Goal: Information Seeking & Learning: Find specific fact

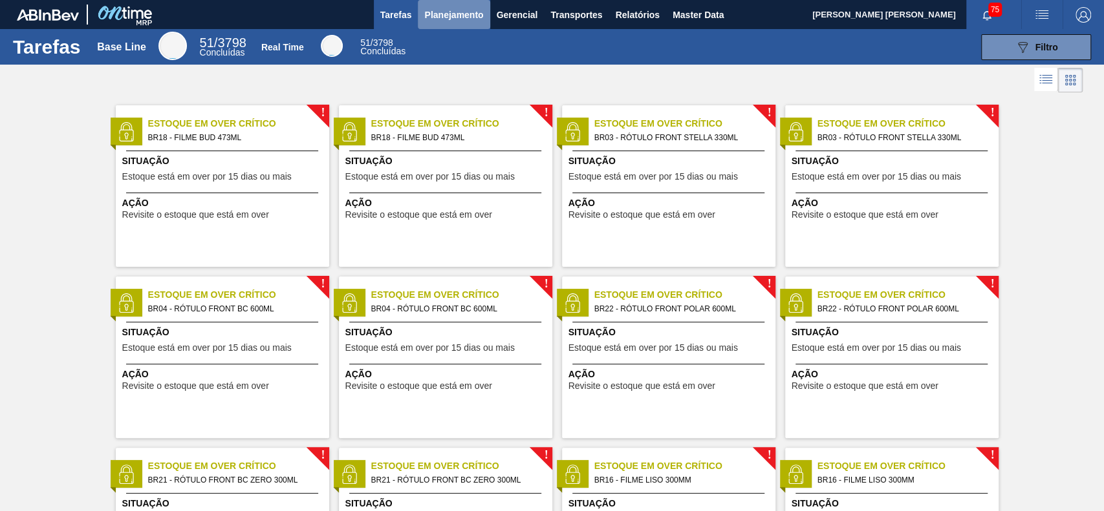
click at [465, 18] on span "Planejamento" at bounding box center [453, 15] width 59 height 16
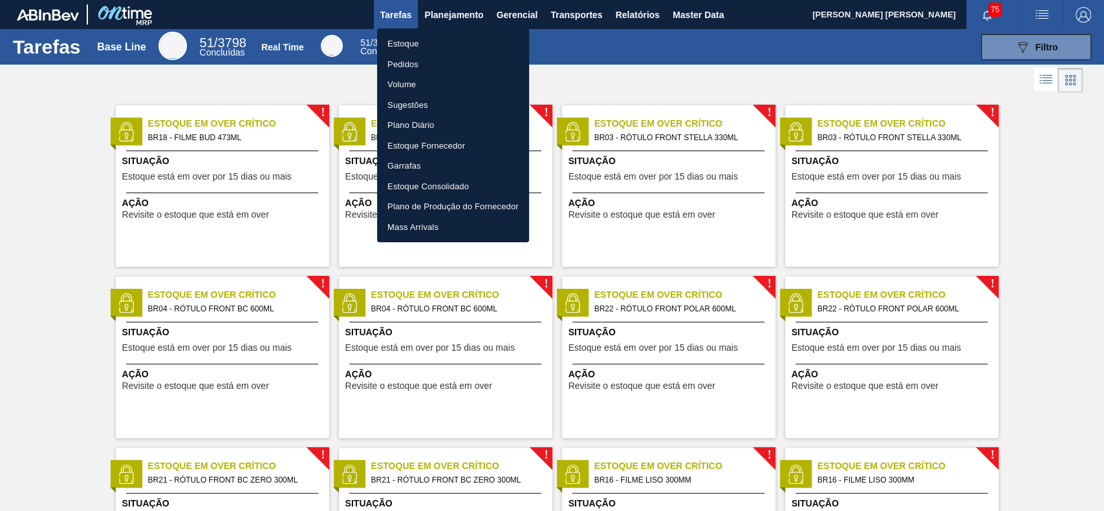
click at [429, 39] on li "Estoque" at bounding box center [453, 44] width 152 height 21
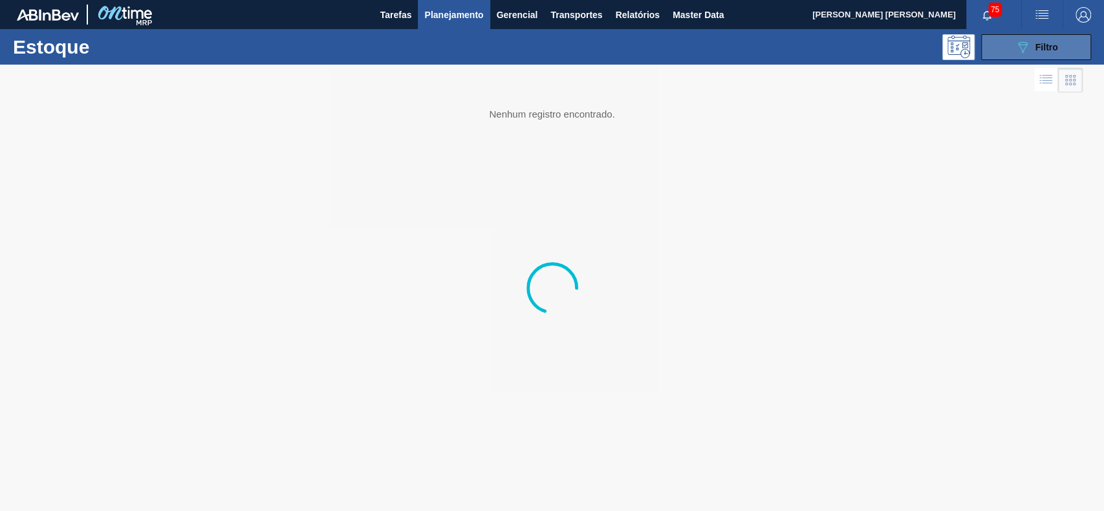
click at [1029, 45] on icon "089F7B8B-B2A5-4AFE-B5C0-19BA573D28AC" at bounding box center [1022, 47] width 16 height 16
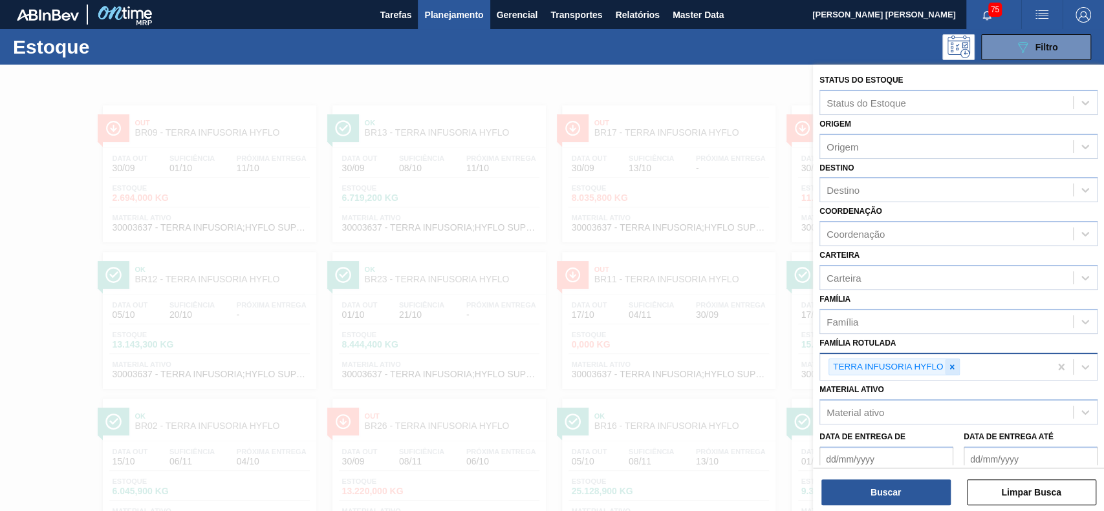
click at [953, 363] on icon at bounding box center [951, 367] width 9 height 9
drag, startPoint x: 947, startPoint y: 360, endPoint x: 917, endPoint y: 398, distance: 48.4
click at [948, 363] on div at bounding box center [951, 367] width 14 height 16
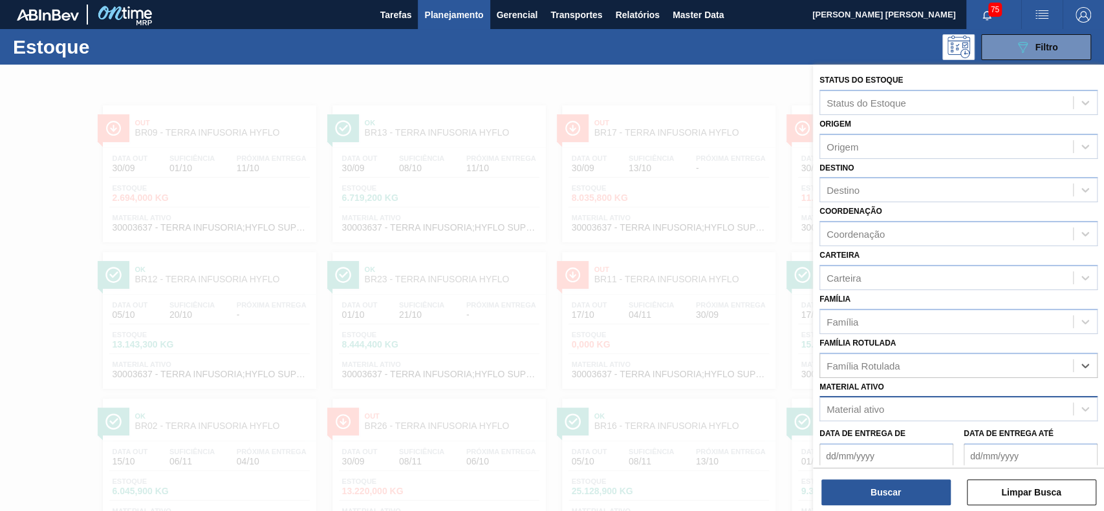
click at [915, 407] on div "Material ativo" at bounding box center [946, 409] width 253 height 19
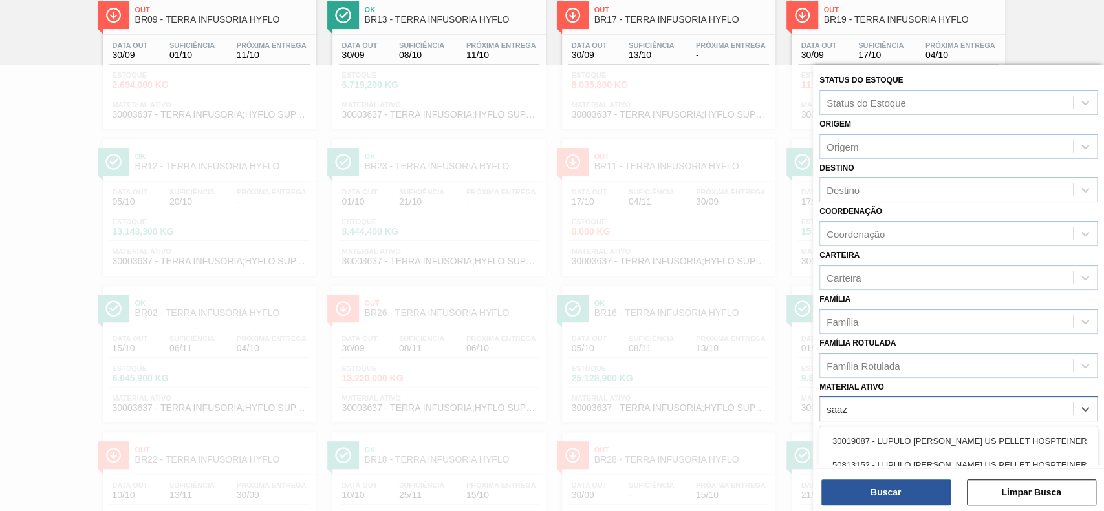
type ativo "saaz"
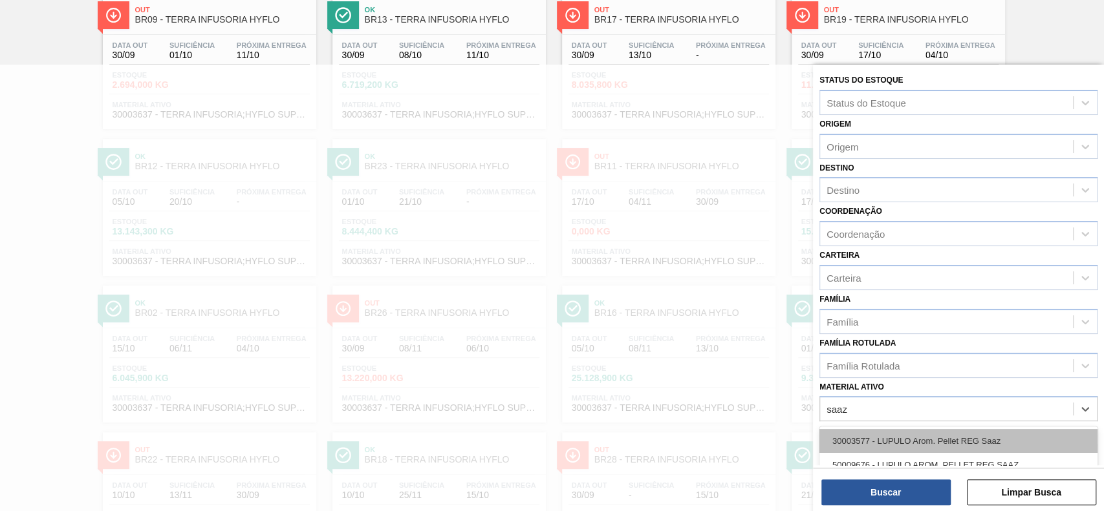
click at [960, 437] on div "30003577 - LUPULO Arom. Pellet REG Saaz" at bounding box center [958, 441] width 278 height 24
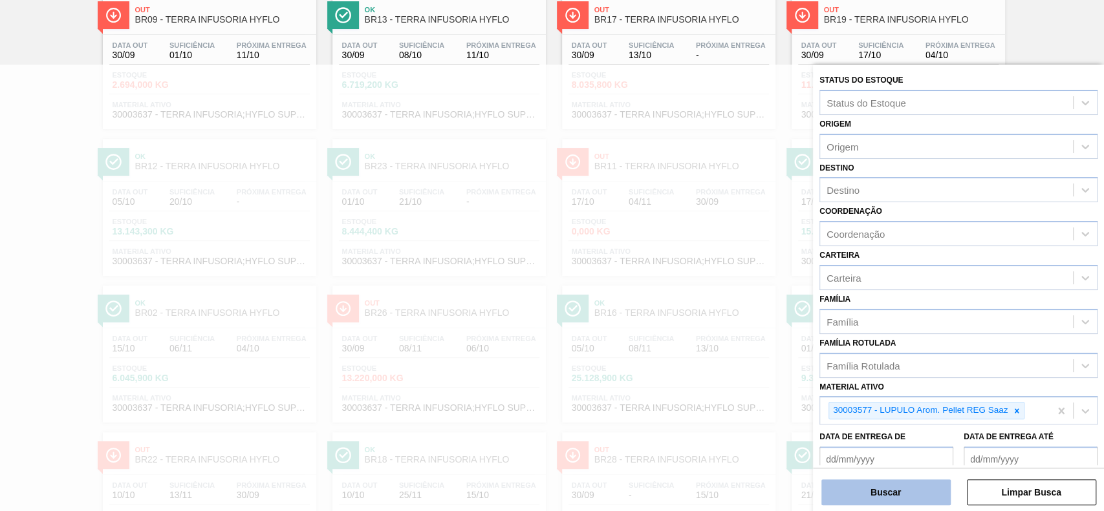
click at [921, 489] on button "Buscar" at bounding box center [885, 493] width 129 height 26
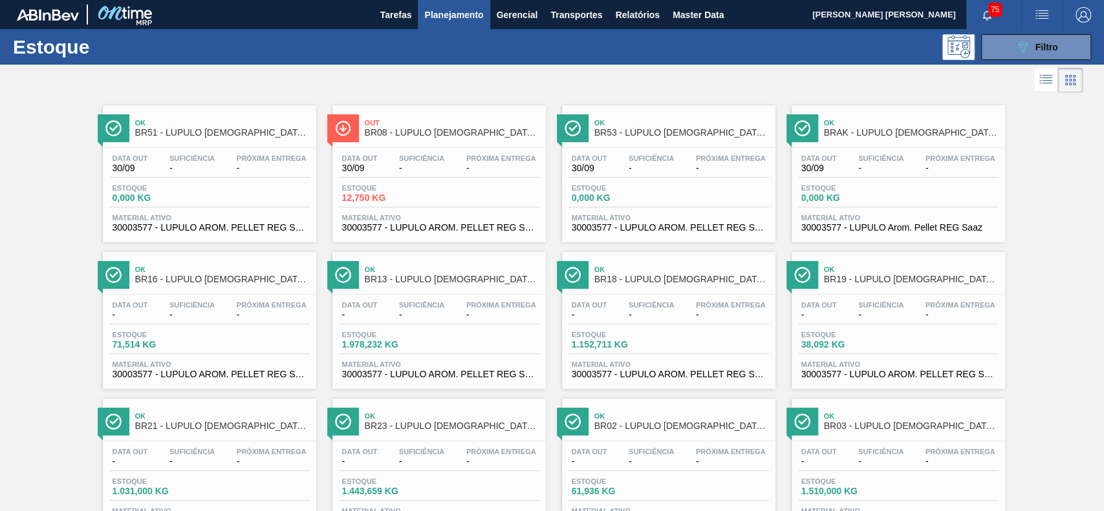
click at [1018, 69] on div at bounding box center [541, 80] width 1082 height 31
click at [1020, 45] on icon "089F7B8B-B2A5-4AFE-B5C0-19BA573D28AC" at bounding box center [1022, 47] width 16 height 16
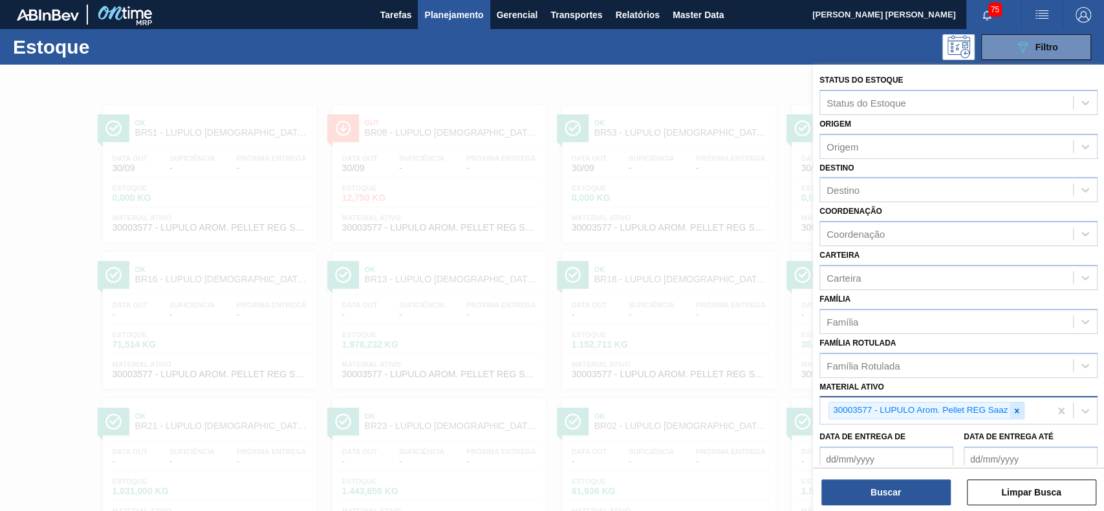
click at [1013, 404] on div at bounding box center [1016, 411] width 14 height 16
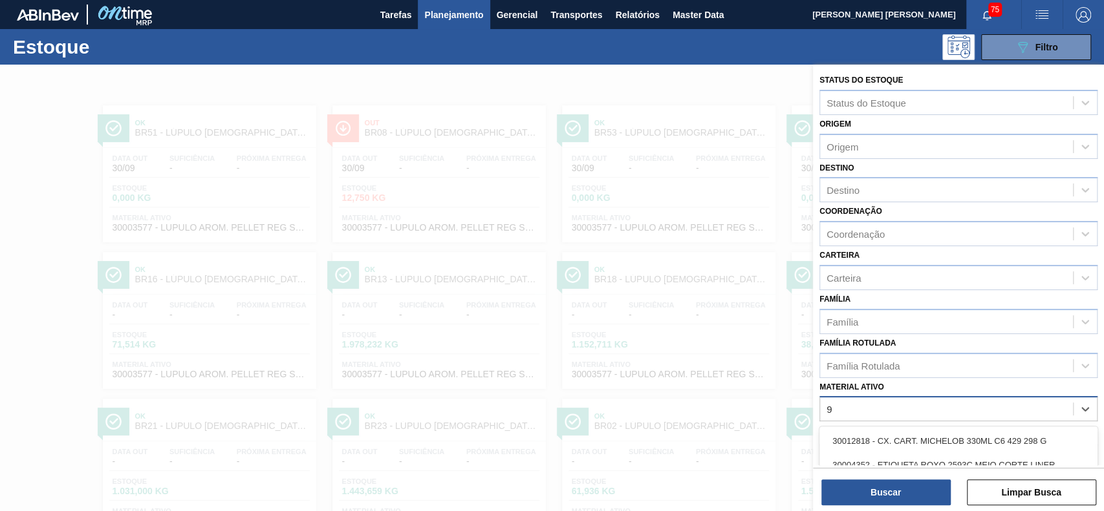
scroll to position [113, 0]
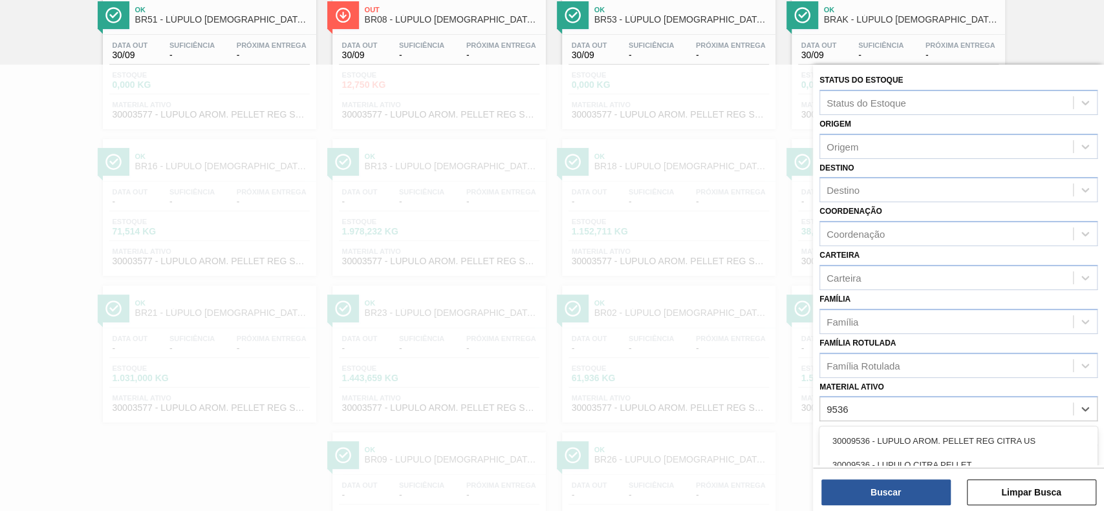
type ativo "9536"
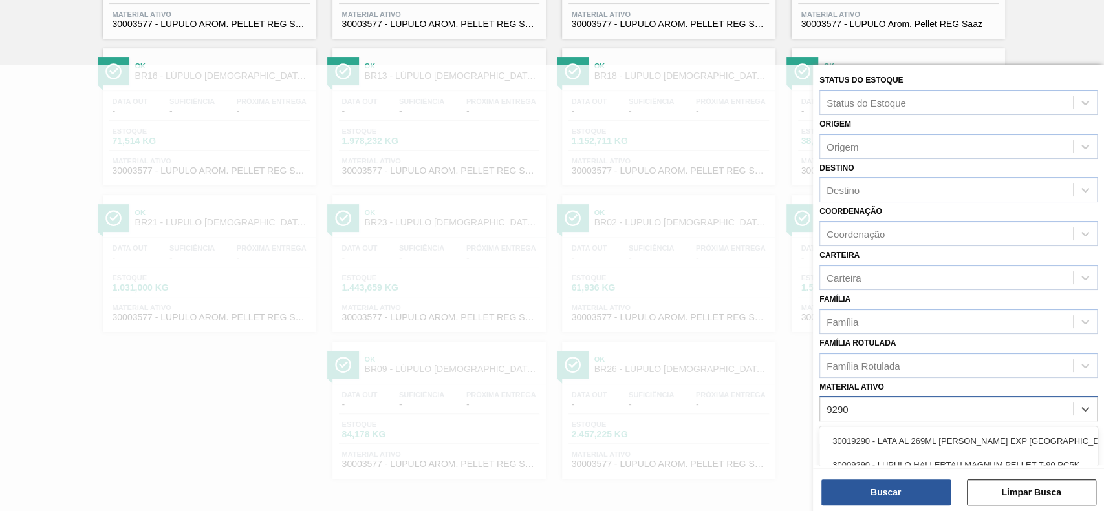
click at [827, 407] on ativo "9290" at bounding box center [837, 409] width 23 height 11
type ativo "30009290"
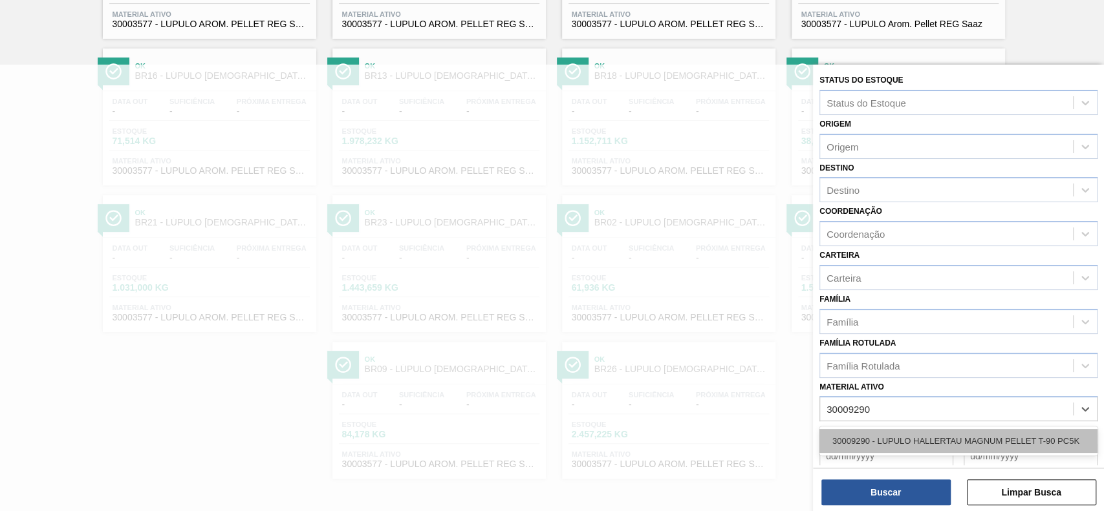
click at [864, 451] on div "30009290 - LUPULO HALLERTAU MAGNUM PELLET T-90 PC5K" at bounding box center [958, 441] width 278 height 24
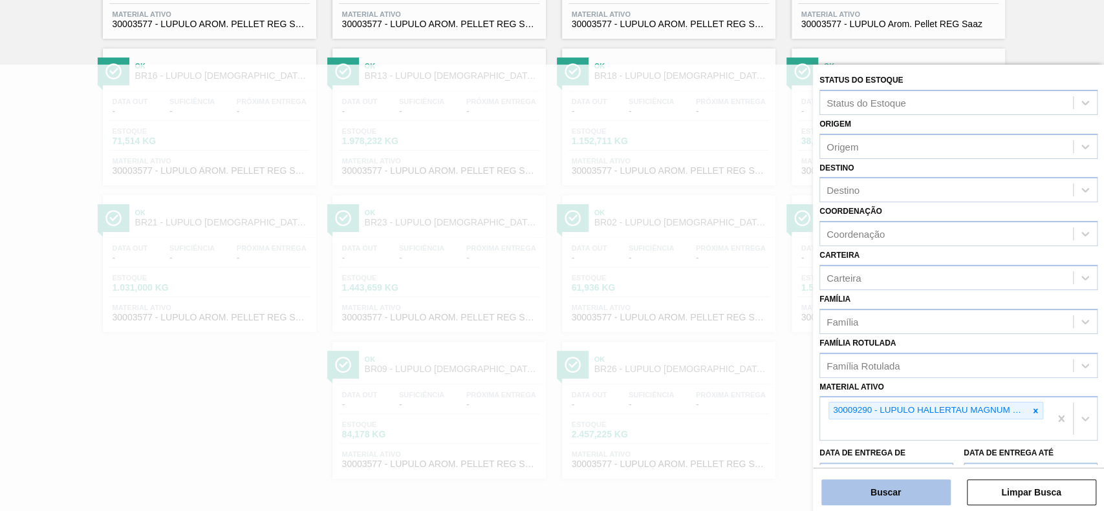
click at [885, 491] on button "Buscar" at bounding box center [885, 493] width 129 height 26
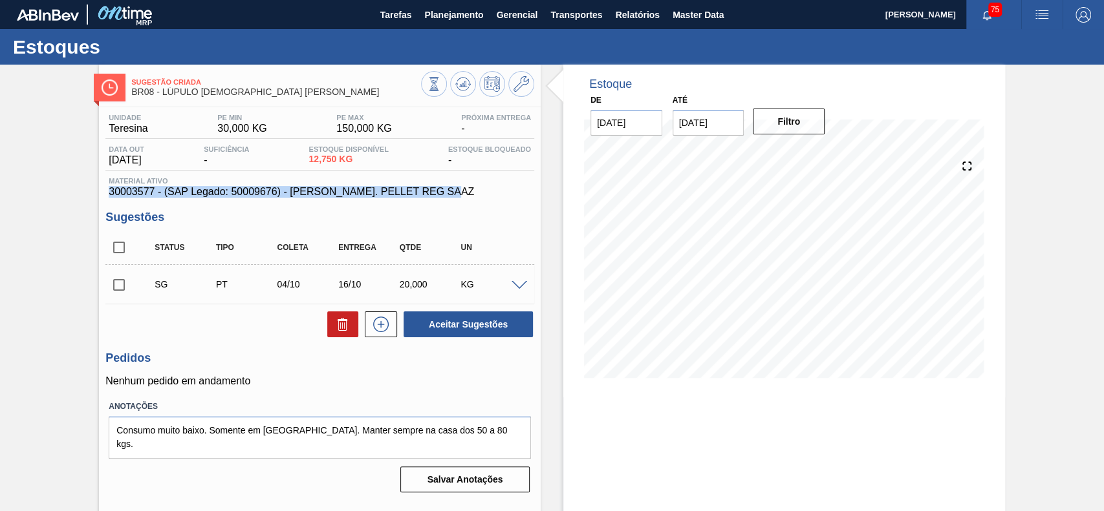
drag, startPoint x: 193, startPoint y: 187, endPoint x: 84, endPoint y: 193, distance: 108.8
click at [84, 193] on div "Sugestão Criada BR08 - LÚPULO AROMÁTICO PELLET SAAZ Unidade Teresina PE MIN 30,…" at bounding box center [552, 310] width 1104 height 491
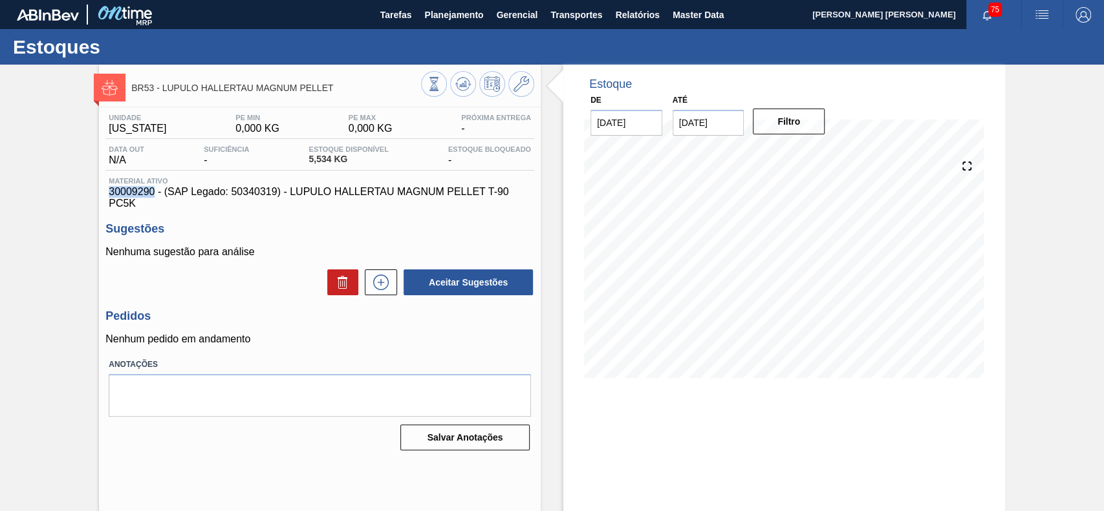
drag, startPoint x: 155, startPoint y: 194, endPoint x: 110, endPoint y: 194, distance: 45.3
click at [110, 194] on span "30009290 - (SAP Legado: 50340319) - LUPULO HALLERTAU MAGNUM PELLET T-90 PC5K" at bounding box center [320, 197] width 422 height 23
copy span "30009290"
